Goal: Task Accomplishment & Management: Use online tool/utility

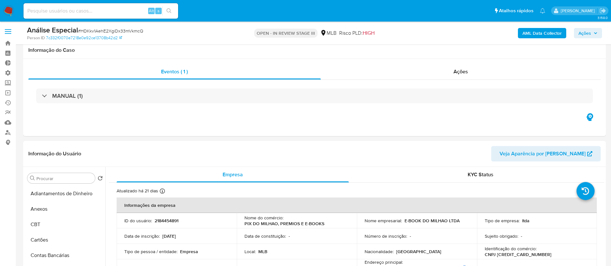
select select "10"
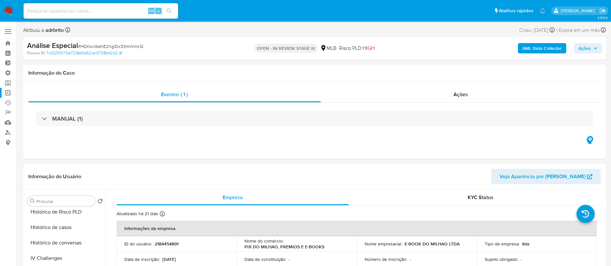
click at [7, 92] on link "Operações em massa" at bounding box center [38, 93] width 77 height 10
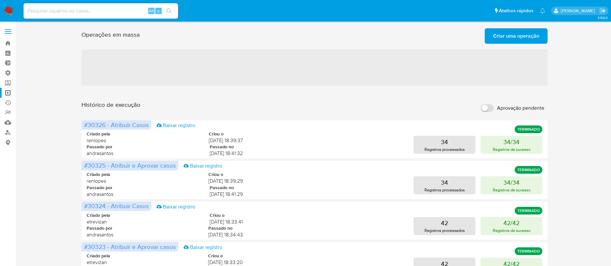
click at [518, 34] on span "Criar uma operação" at bounding box center [516, 36] width 46 height 14
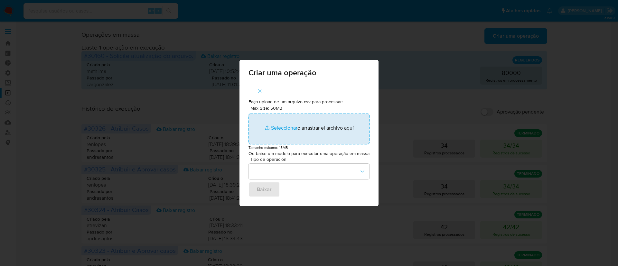
click at [288, 126] on input "Max Size: 50MB Seleccionar archivos" at bounding box center [309, 129] width 121 height 31
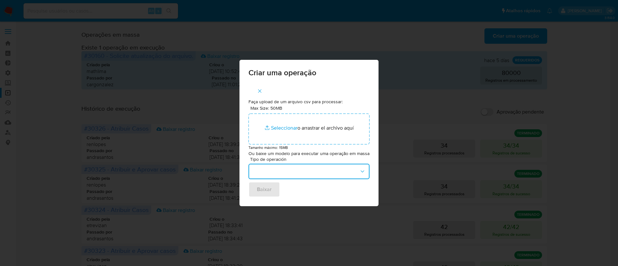
click at [346, 170] on button "button" at bounding box center [309, 171] width 121 height 15
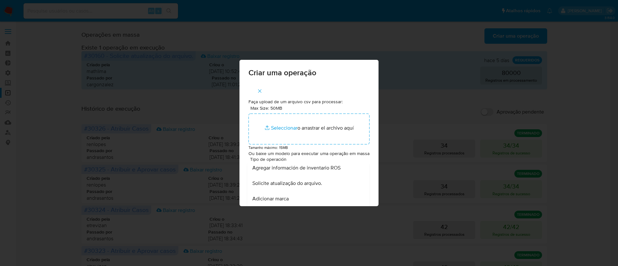
scroll to position [284, 0]
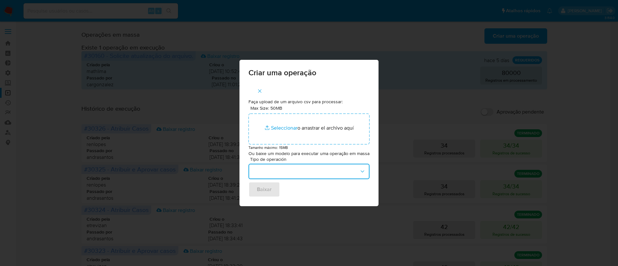
click at [359, 170] on icon "button" at bounding box center [362, 171] width 6 height 6
click at [401, 76] on div "Criar uma operação Faça upload de um arquivo csv para processar: Max Size: 50MB…" at bounding box center [309, 133] width 618 height 266
click at [364, 171] on icon "button" at bounding box center [362, 171] width 6 height 6
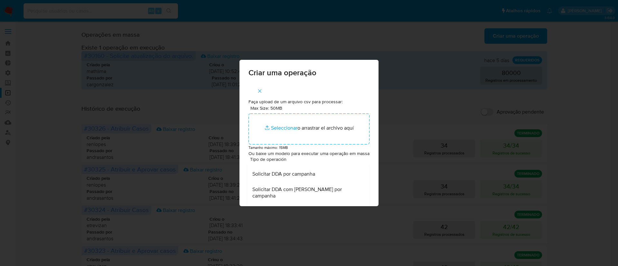
scroll to position [371, 0]
drag, startPoint x: 369, startPoint y: 221, endPoint x: 365, endPoint y: 255, distance: 33.7
click at [365, 255] on div "Criar uma operação Faça upload de um arquivo csv para processar: Max Size: 50MB…" at bounding box center [309, 133] width 618 height 266
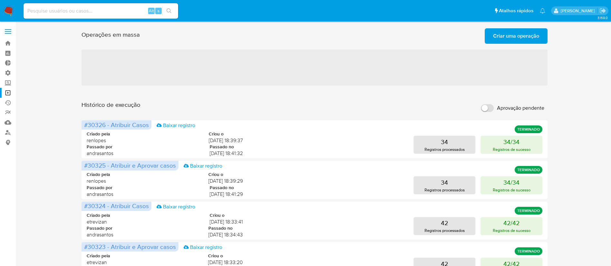
click at [509, 40] on span "Criar uma operação" at bounding box center [516, 36] width 46 height 14
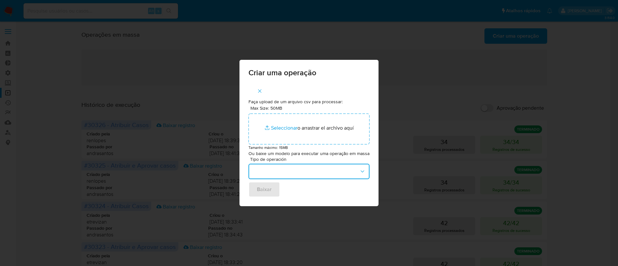
click at [364, 168] on icon "button" at bounding box center [362, 171] width 6 height 6
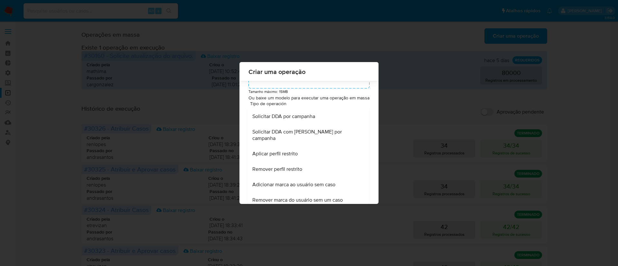
scroll to position [371, 0]
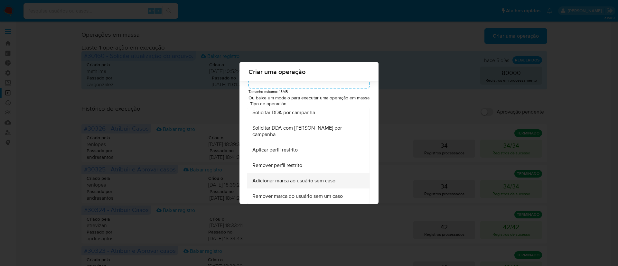
click at [323, 179] on span "Adicionar marca ao usuário sem caso" at bounding box center [293, 181] width 83 height 6
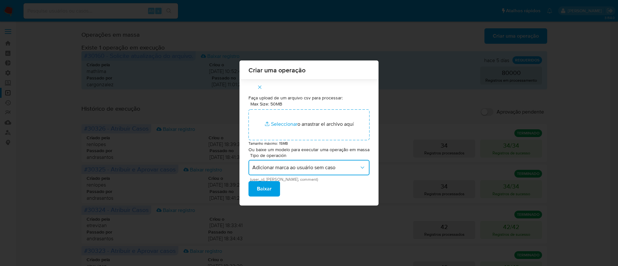
scroll to position [0, 0]
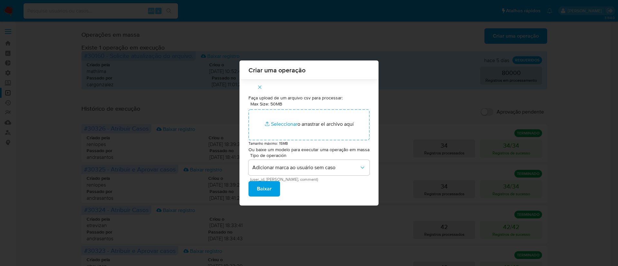
click at [268, 186] on span "Baixar" at bounding box center [264, 189] width 15 height 14
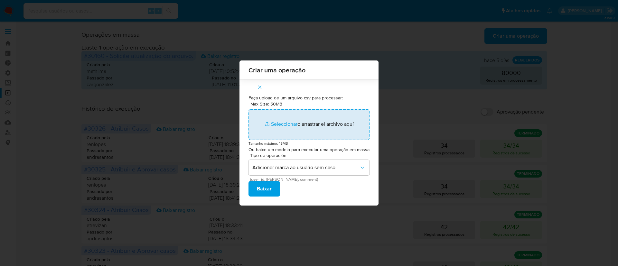
click at [278, 122] on input "Max Size: 50MB Seleccionar archivos" at bounding box center [309, 124] width 121 height 31
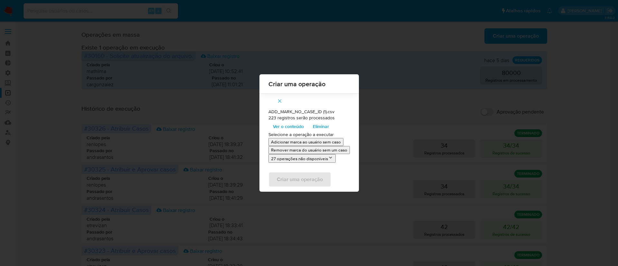
click at [294, 125] on span "Ver o conteúdo" at bounding box center [288, 126] width 31 height 9
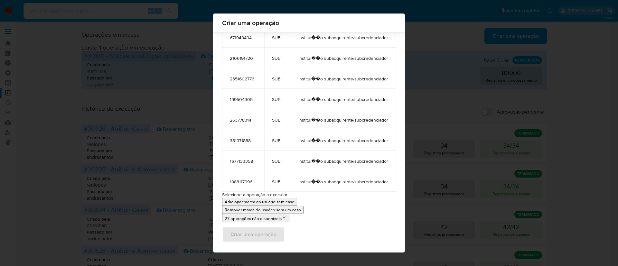
scroll to position [4494, 0]
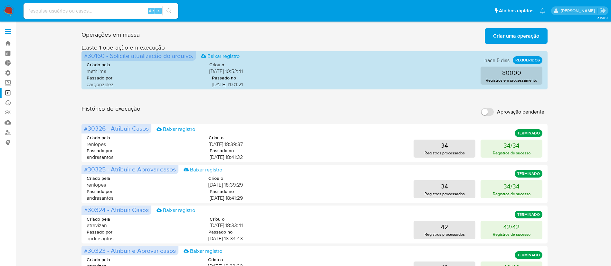
click at [509, 40] on span "Criar uma operação" at bounding box center [516, 36] width 46 height 14
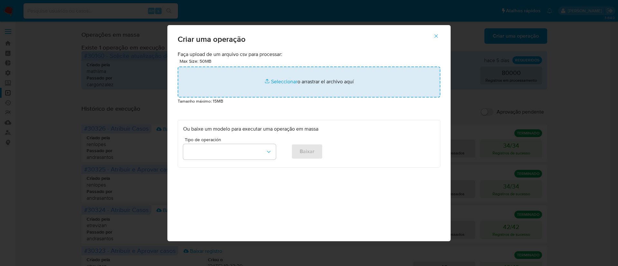
click at [277, 80] on input "file" at bounding box center [309, 82] width 263 height 31
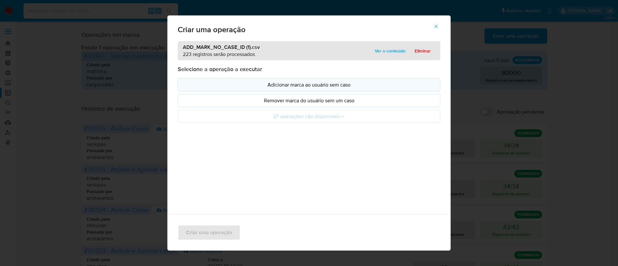
click at [316, 85] on p "Adicionar marca ao usuário sem caso" at bounding box center [309, 84] width 252 height 7
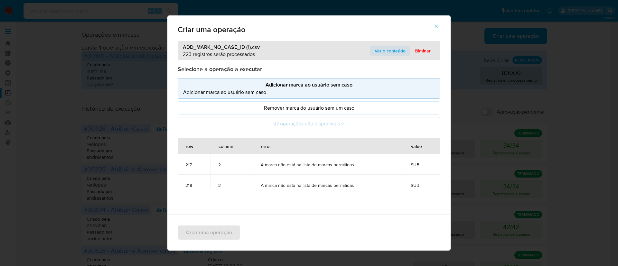
click at [388, 50] on span "Ver o conteúdo" at bounding box center [390, 50] width 31 height 9
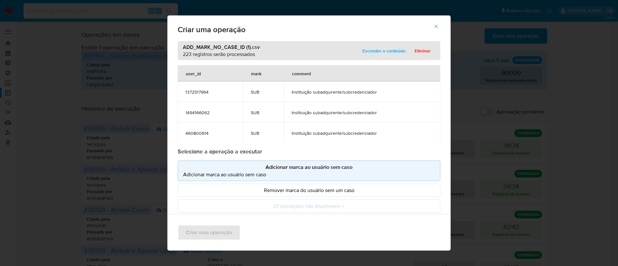
click at [437, 23] on button "button" at bounding box center [436, 26] width 23 height 15
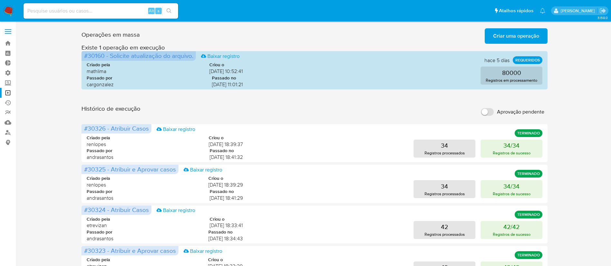
click at [496, 38] on span "Criar uma operação" at bounding box center [516, 36] width 46 height 14
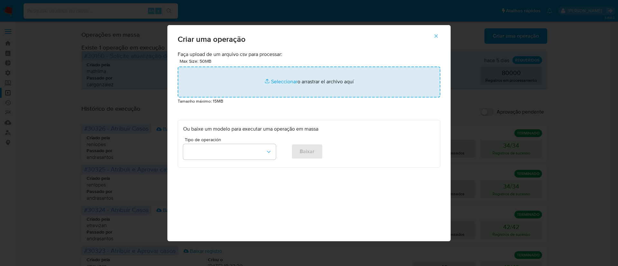
click at [286, 81] on input "file" at bounding box center [309, 82] width 263 height 31
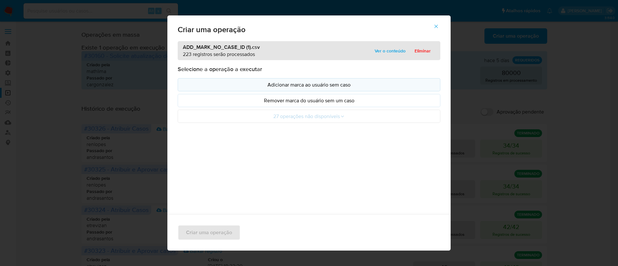
click at [319, 86] on p "Adicionar marca ao usuário sem caso" at bounding box center [309, 84] width 252 height 7
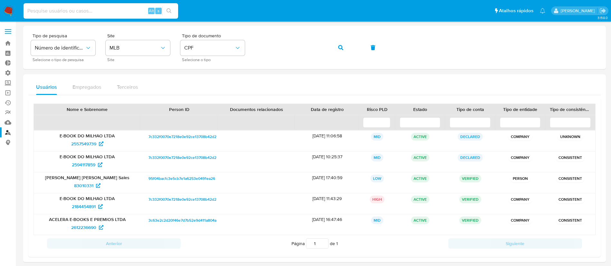
click at [65, 9] on input at bounding box center [100, 11] width 155 height 8
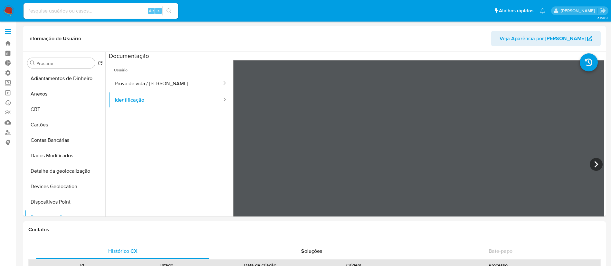
select select "10"
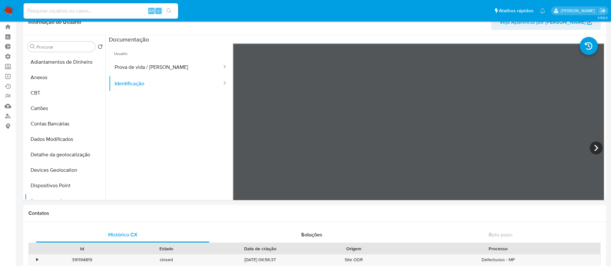
scroll to position [98, 0]
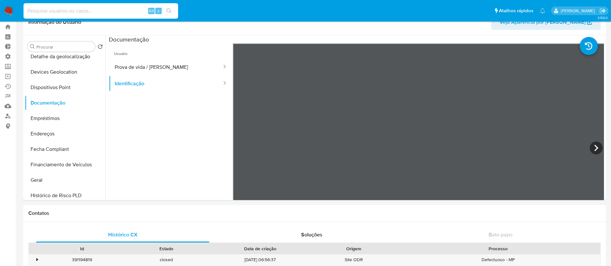
click at [65, 13] on input at bounding box center [100, 11] width 155 height 8
paste input "94816884"
type input "94816884"
click at [167, 10] on icon "search-icon" at bounding box center [168, 10] width 5 height 5
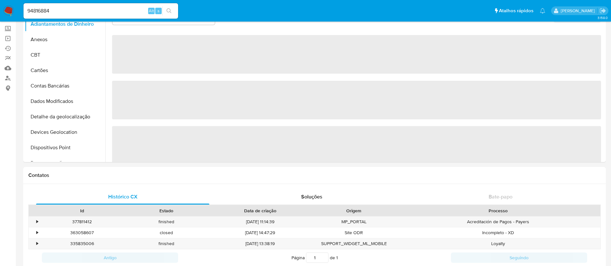
select select "10"
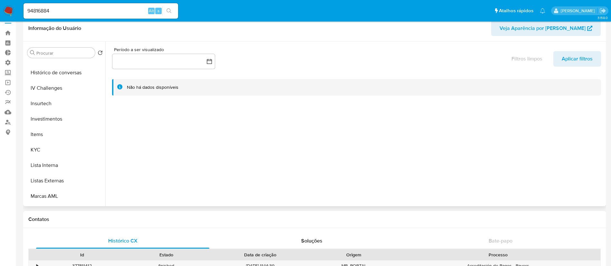
scroll to position [303, 0]
click at [59, 192] on button "Restrições Novo Mundo" at bounding box center [62, 197] width 75 height 15
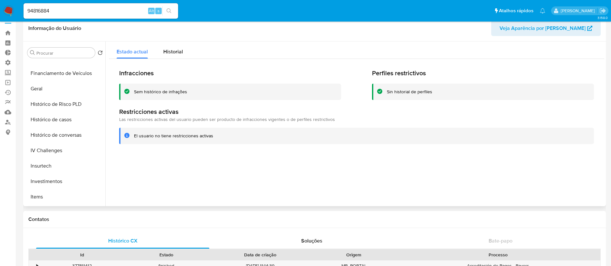
scroll to position [196, 0]
click at [69, 122] on button "Histórico de casos" at bounding box center [62, 118] width 75 height 15
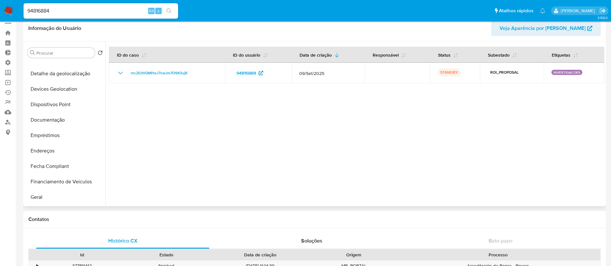
scroll to position [82, 0]
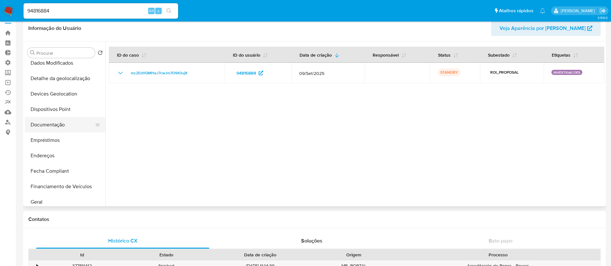
click at [57, 123] on button "Documentação" at bounding box center [62, 124] width 75 height 15
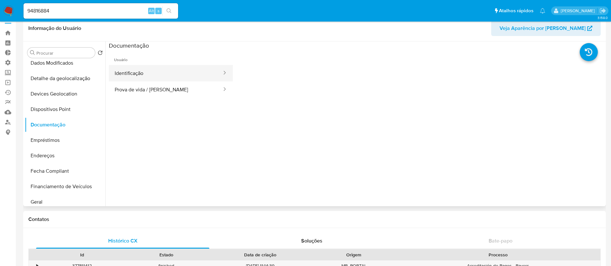
click at [180, 73] on button "Identificação" at bounding box center [166, 73] width 114 height 16
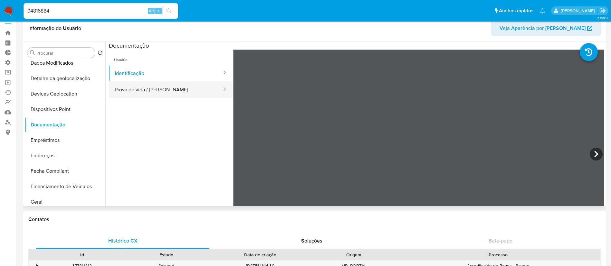
click at [162, 89] on button "Prova de vida / Selfie" at bounding box center [166, 89] width 114 height 16
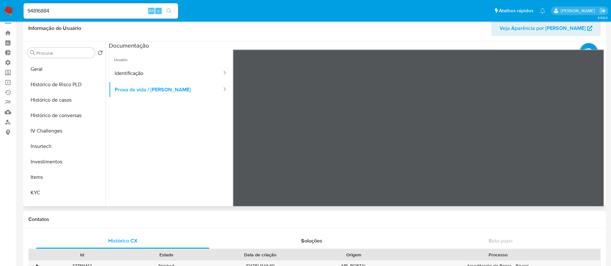
scroll to position [250, 0]
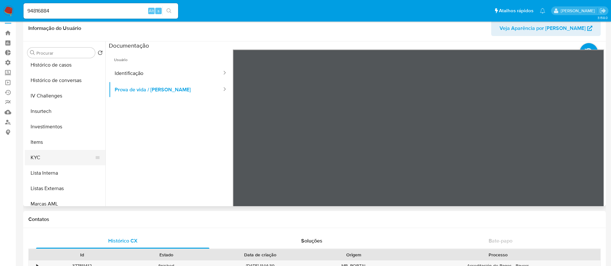
click at [43, 156] on button "KYC" at bounding box center [62, 157] width 75 height 15
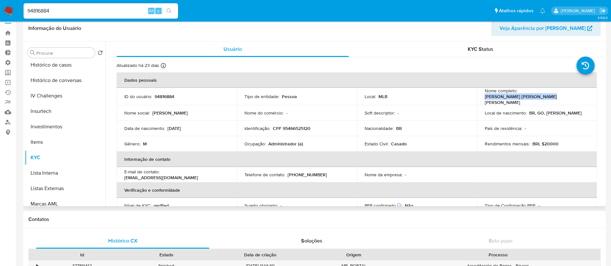
drag, startPoint x: 518, startPoint y: 96, endPoint x: 579, endPoint y: 100, distance: 60.9
click at [579, 100] on td "Nome completo : Waner Jose de Castro Torres" at bounding box center [537, 96] width 120 height 17
copy p "Waner Jose de Castro Torres"
